Goal: Information Seeking & Learning: Learn about a topic

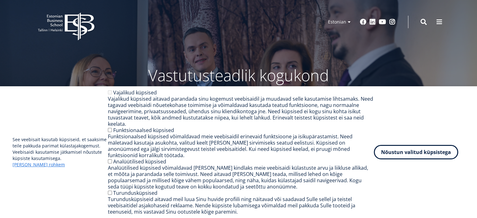
click at [396, 155] on button "Nõustun valitud küpsistega" at bounding box center [416, 152] width 84 height 14
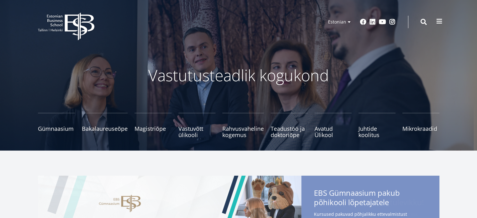
click at [441, 23] on span at bounding box center [439, 21] width 6 height 6
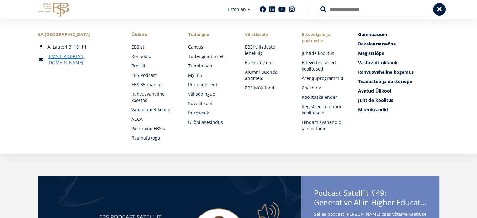
click at [351, 10] on input "Otsing" at bounding box center [373, 9] width 107 height 13
type input "*********"
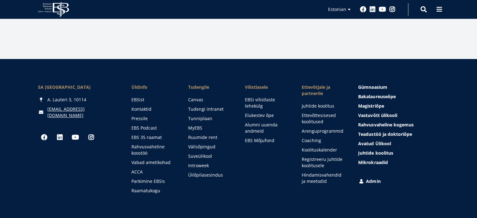
scroll to position [297, 0]
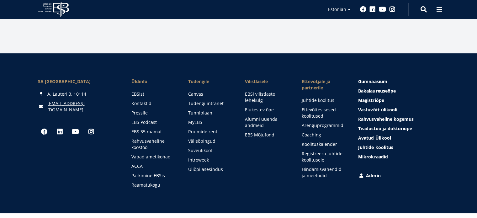
click at [194, 82] on link "Tudengile" at bounding box center [210, 81] width 44 height 6
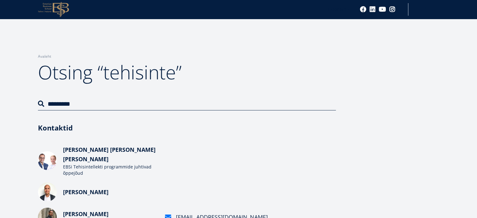
click at [58, 11] on icon "EBS Logo Created with Sketch." at bounding box center [53, 9] width 31 height 15
